Goal: Entertainment & Leisure: Consume media (video, audio)

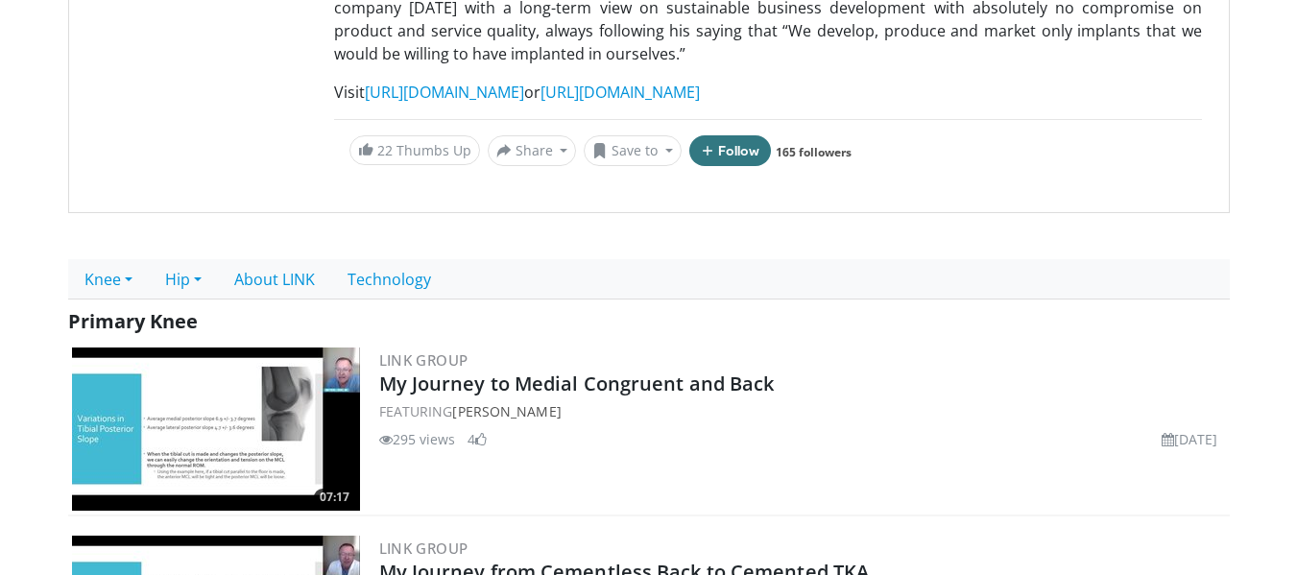
scroll to position [480, 0]
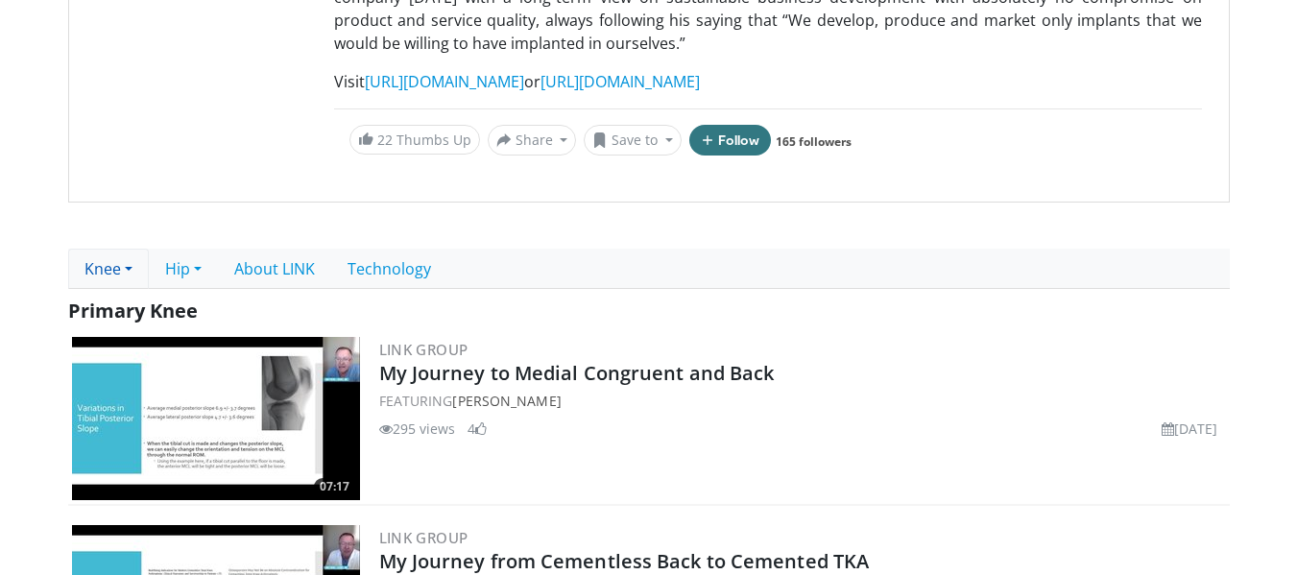
click at [126, 249] on link "Knee" at bounding box center [108, 269] width 81 height 40
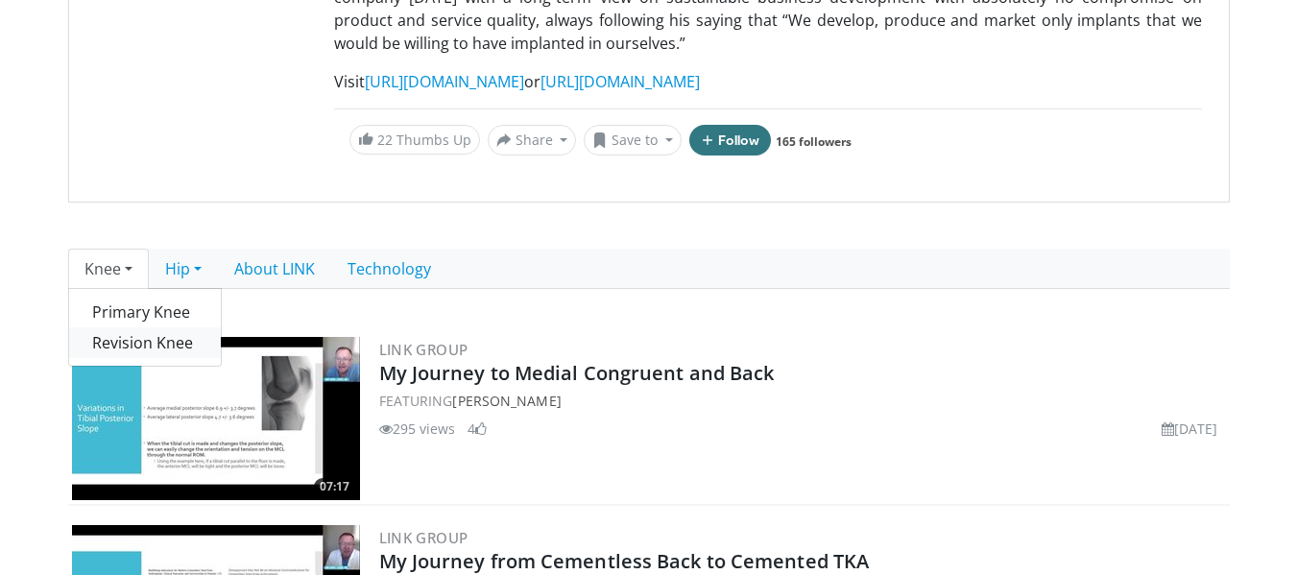
click at [143, 327] on link "Revision Knee" at bounding box center [145, 342] width 152 height 31
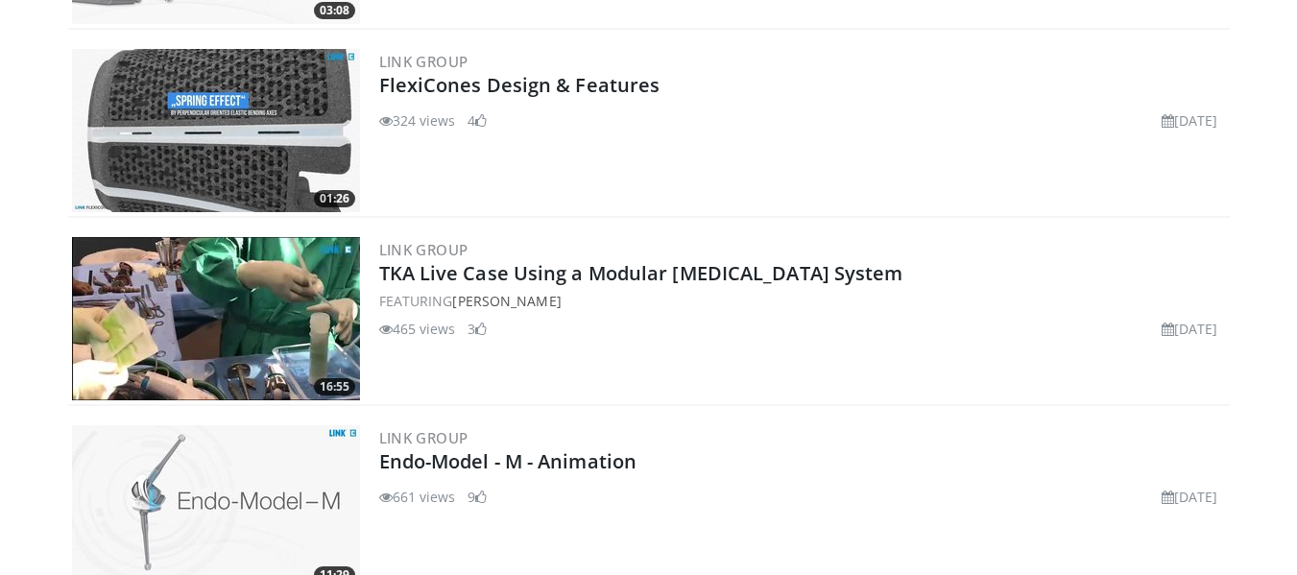
scroll to position [6528, 0]
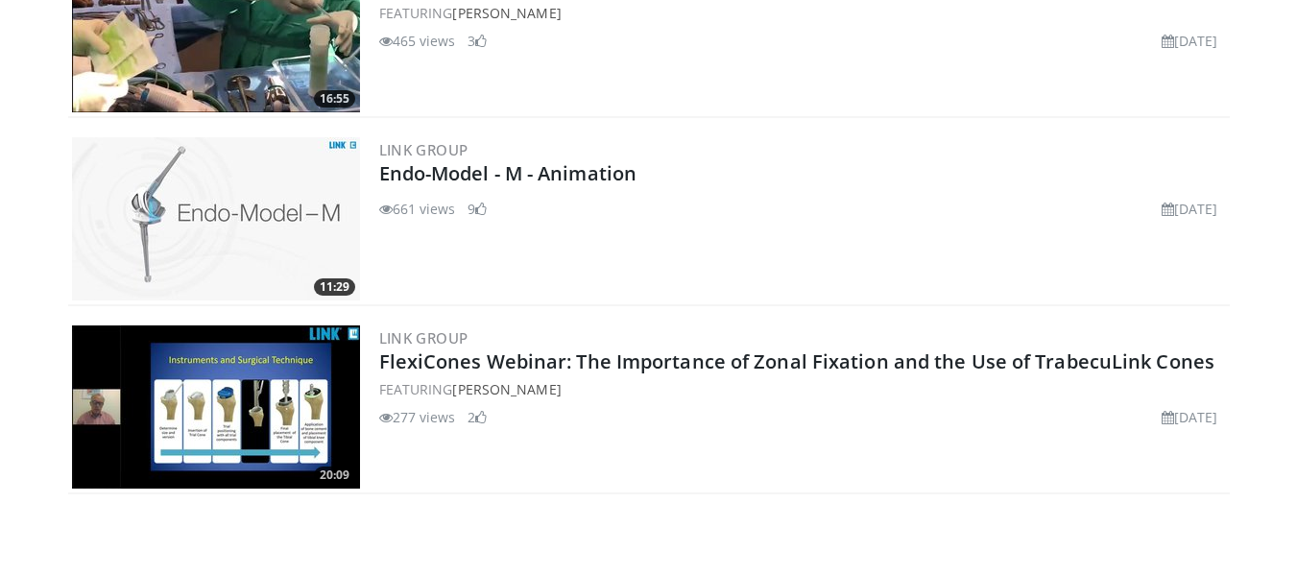
click at [263, 231] on img at bounding box center [216, 218] width 288 height 163
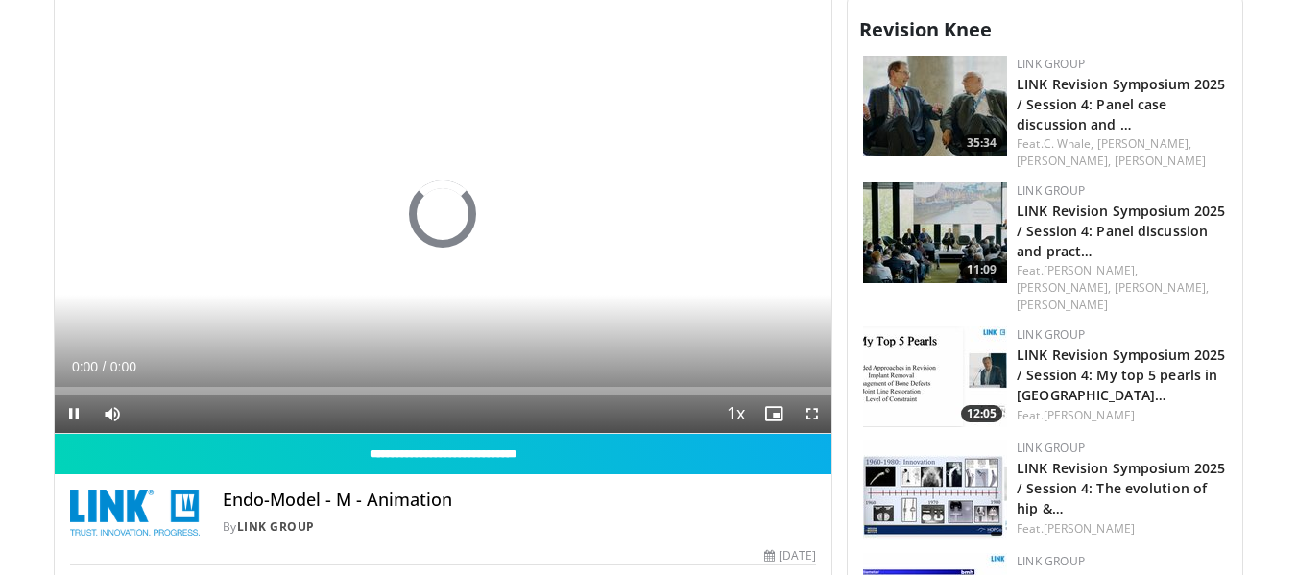
scroll to position [768, 0]
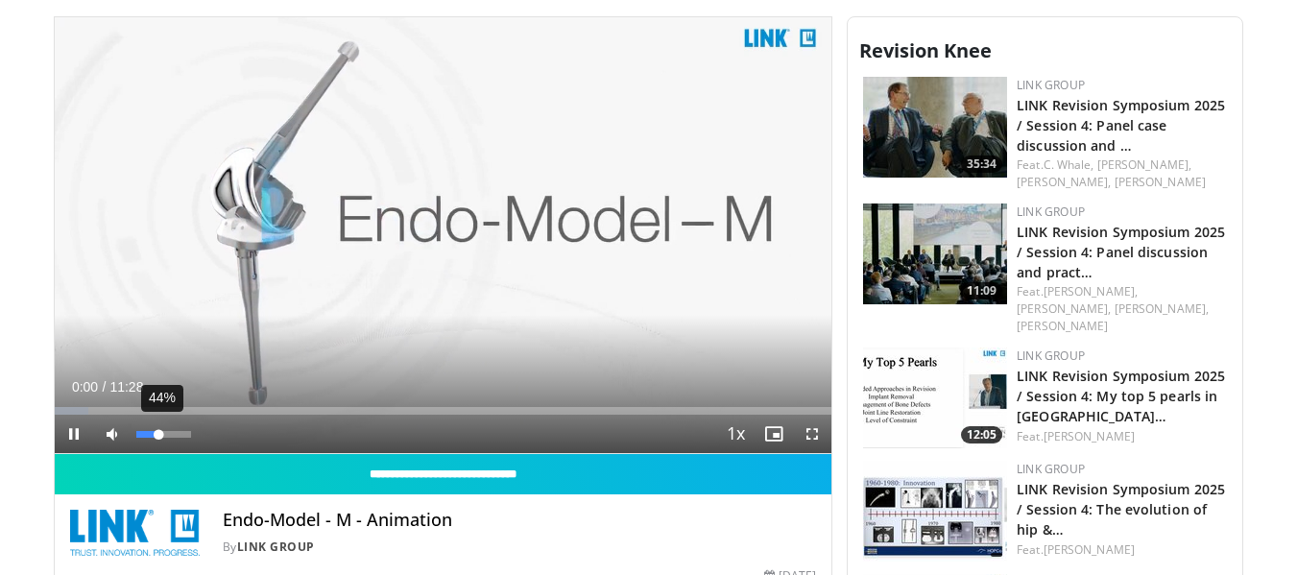
drag, startPoint x: 182, startPoint y: 434, endPoint x: 159, endPoint y: 439, distance: 23.5
click at [159, 438] on div "Volume Level" at bounding box center [147, 434] width 23 height 7
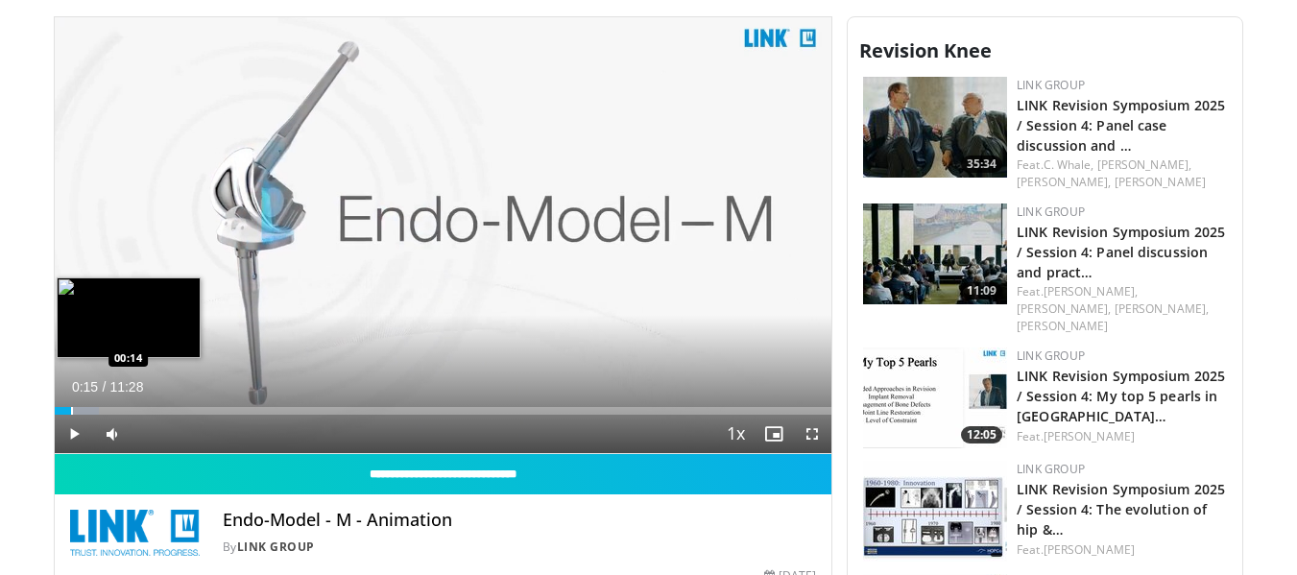
click at [72, 407] on div "Progress Bar" at bounding box center [72, 411] width 2 height 8
click at [83, 406] on div "Loaded : 7.27% 00:16 00:25" at bounding box center [444, 405] width 778 height 18
click at [101, 411] on div "Progress Bar" at bounding box center [100, 411] width 2 height 8
click at [119, 410] on div "Progress Bar" at bounding box center [120, 411] width 2 height 8
click at [140, 411] on div "Progress Bar" at bounding box center [139, 411] width 2 height 8
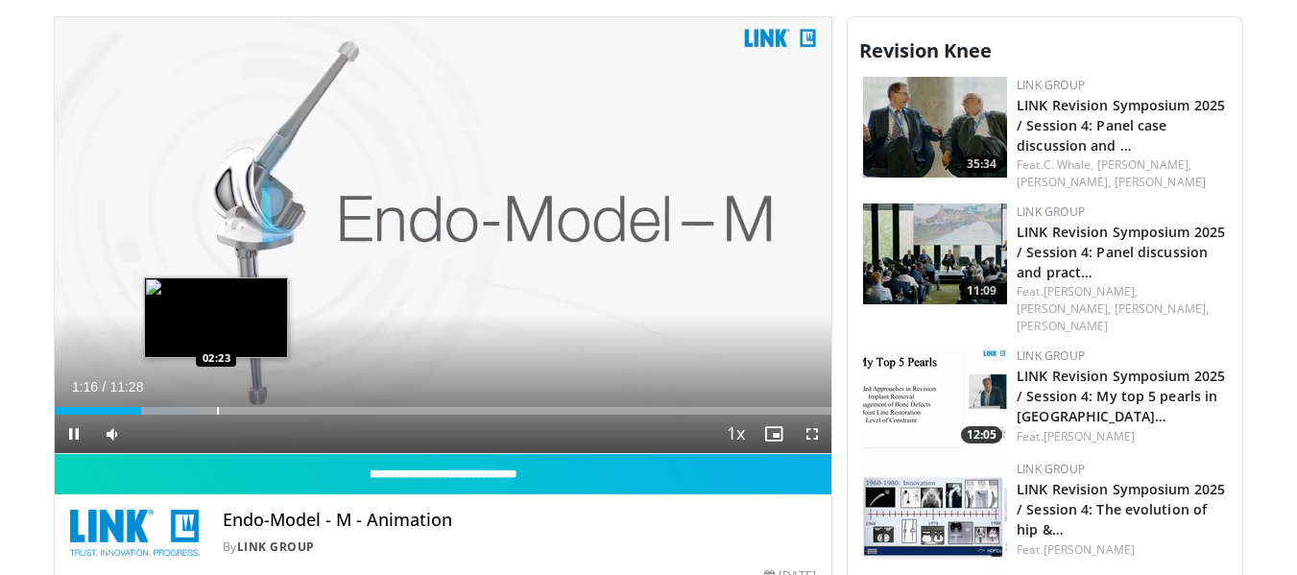
click at [217, 411] on div "Progress Bar" at bounding box center [218, 411] width 2 height 8
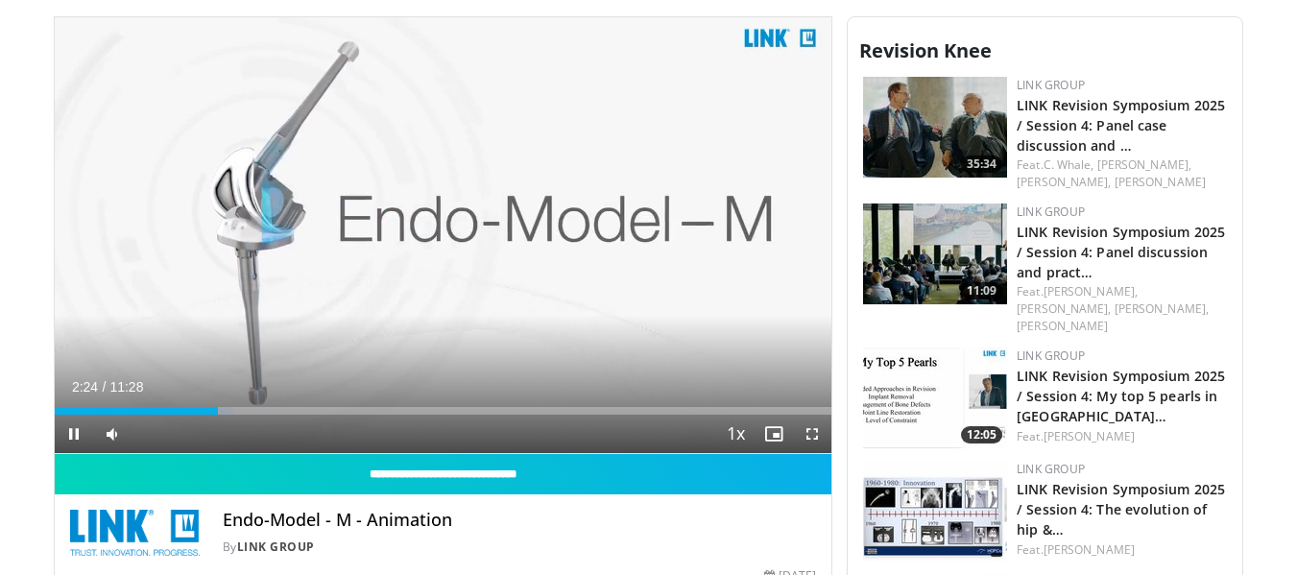
click at [307, 416] on div "Current Time 2:24 / Duration 11:28 Pause Skip Backward Skip Forward Mute 0% Loa…" at bounding box center [444, 434] width 778 height 38
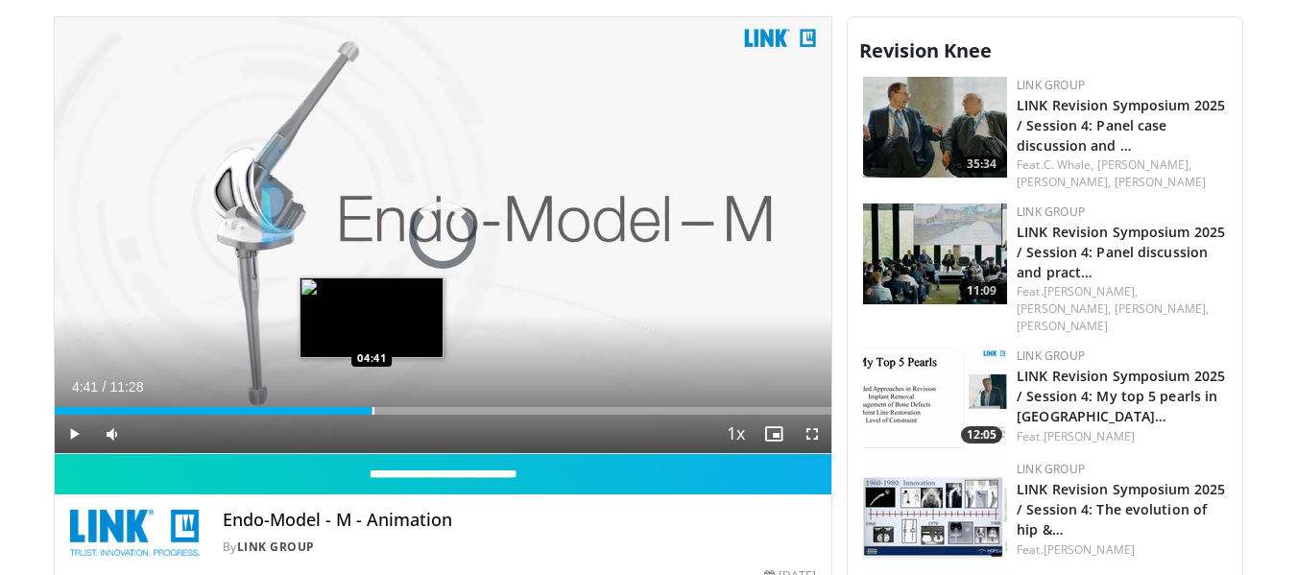
click at [372, 402] on div "Loaded : 28.82% 02:25 04:41" at bounding box center [444, 405] width 778 height 18
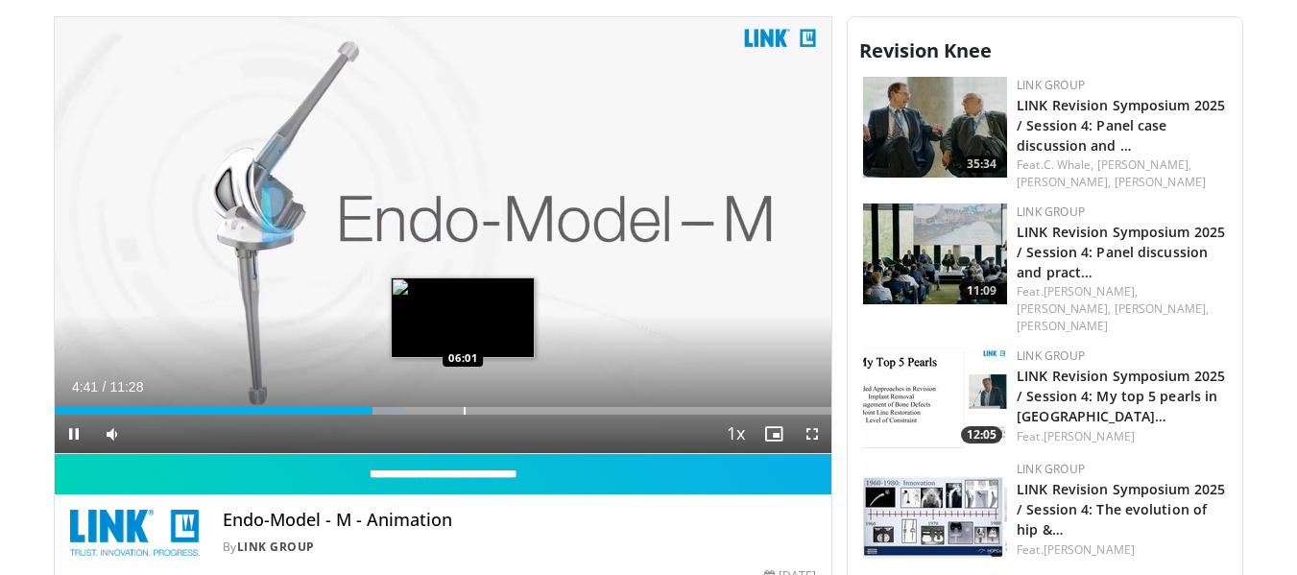
click at [464, 413] on div "Progress Bar" at bounding box center [465, 411] width 2 height 8
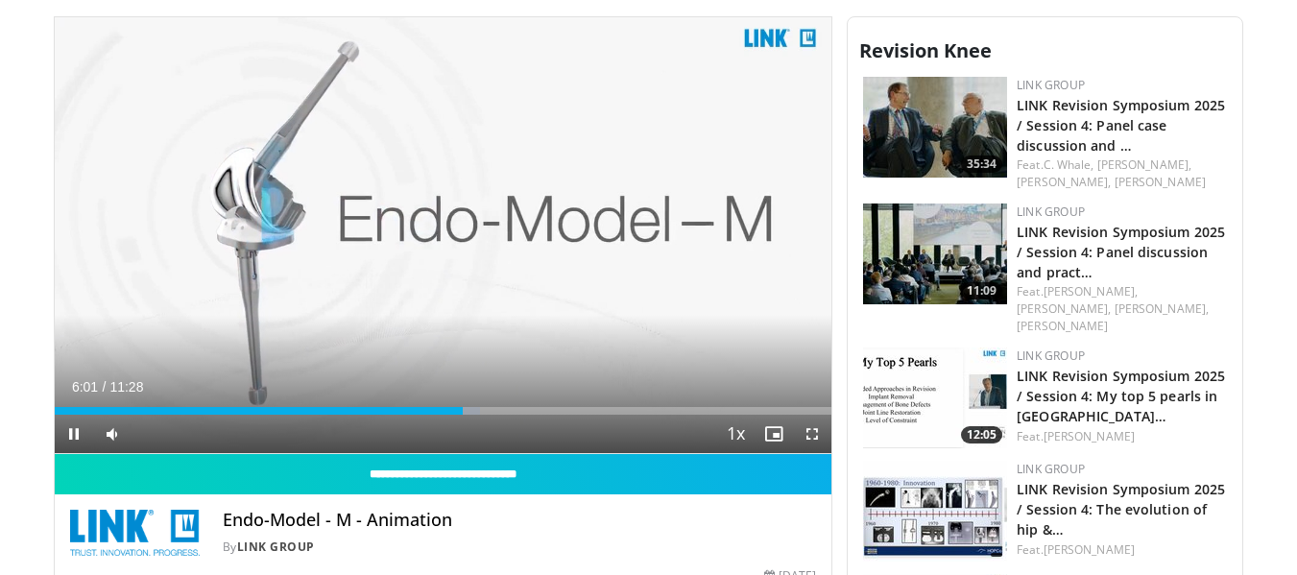
click at [551, 417] on div "Current Time 6:01 / Duration 11:28 Pause Skip Backward Skip Forward Mute 0% Loa…" at bounding box center [444, 434] width 778 height 38
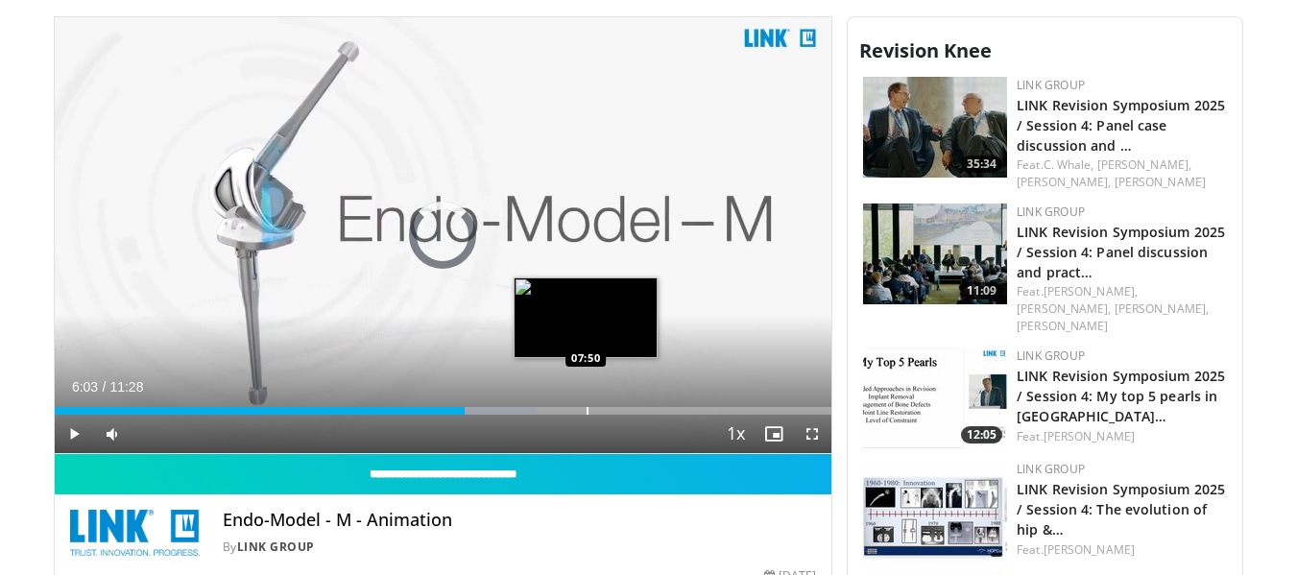
click at [587, 412] on div "Progress Bar" at bounding box center [588, 411] width 2 height 8
